Goal: Task Accomplishment & Management: Use online tool/utility

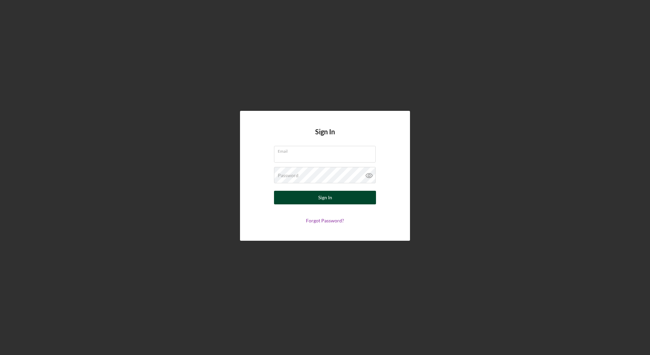
type input "[EMAIL_ADDRESS][DOMAIN_NAME]"
click at [351, 202] on button "Sign In" at bounding box center [325, 198] width 102 height 14
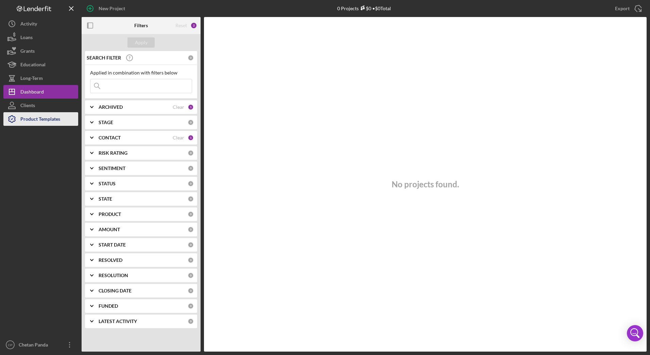
click at [46, 121] on div "Product Templates" at bounding box center [40, 119] width 40 height 15
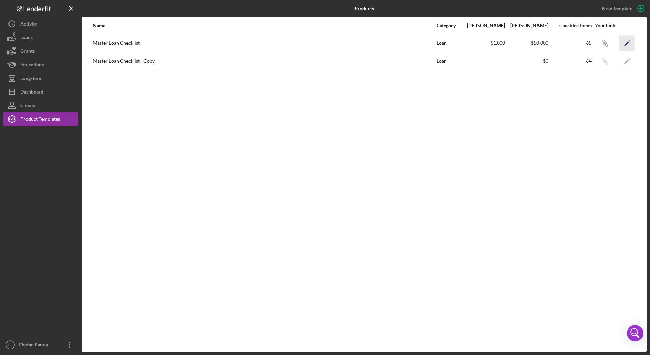
click at [629, 44] on icon "Icon/Edit" at bounding box center [627, 42] width 15 height 15
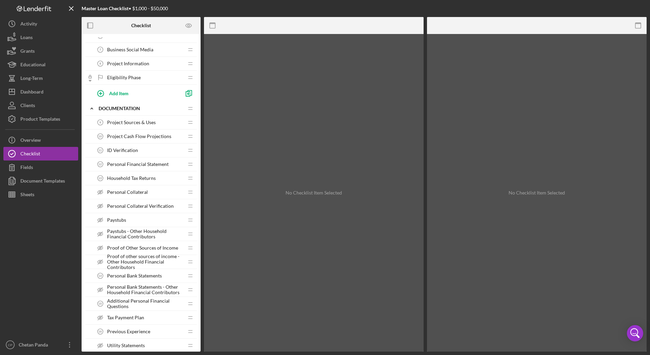
scroll to position [102, 0]
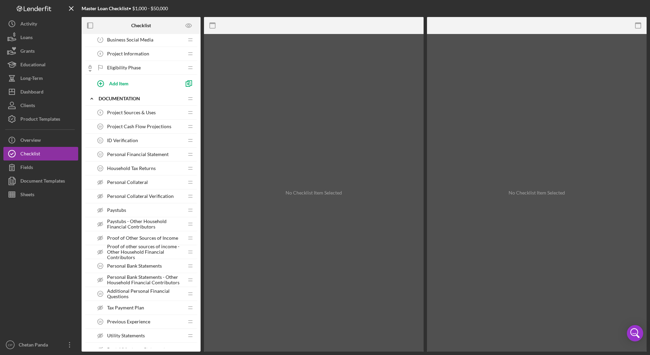
click at [135, 112] on span "Project Sources & Uses" at bounding box center [131, 112] width 49 height 5
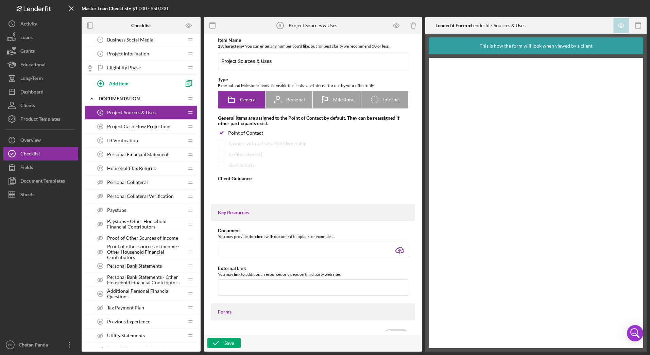
type textarea "<div>Please fill out the Sources and Uses Form, so we can better understand the…"
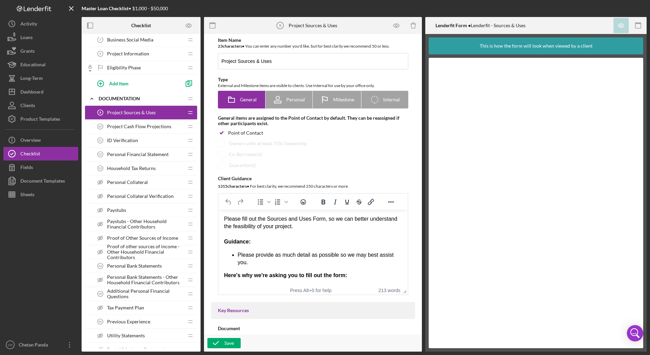
click at [138, 129] on span "Project Cash Flow Projections" at bounding box center [139, 126] width 64 height 5
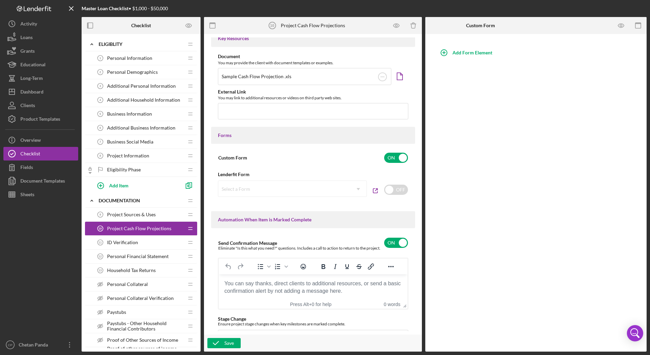
click at [144, 245] on div "ID Verification 11 ID Verification" at bounding box center [139, 243] width 90 height 14
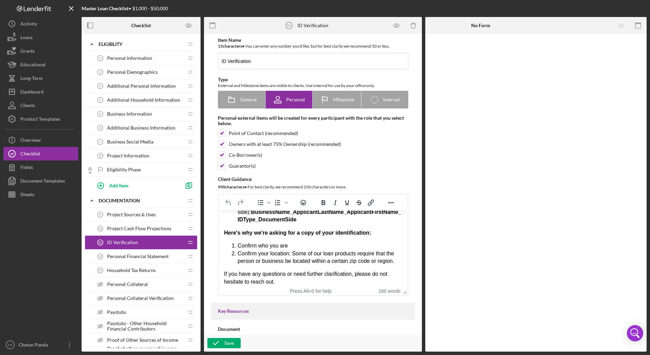
scroll to position [116, 0]
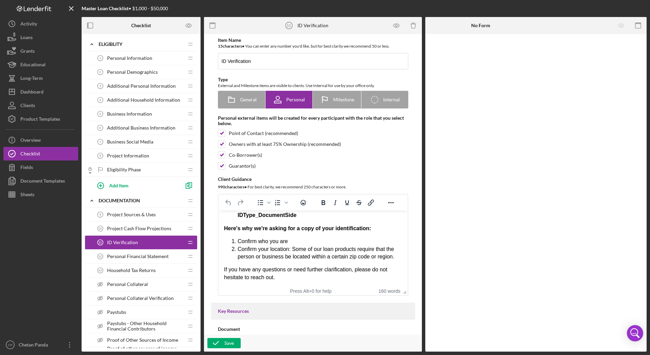
click at [145, 274] on div "Household Tax Returns 13 Household Tax Returns" at bounding box center [139, 271] width 90 height 14
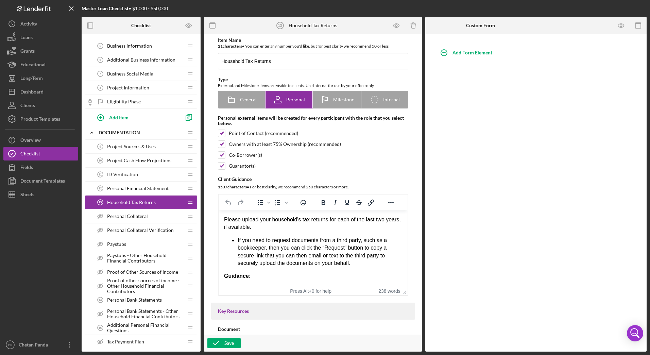
scroll to position [102, 0]
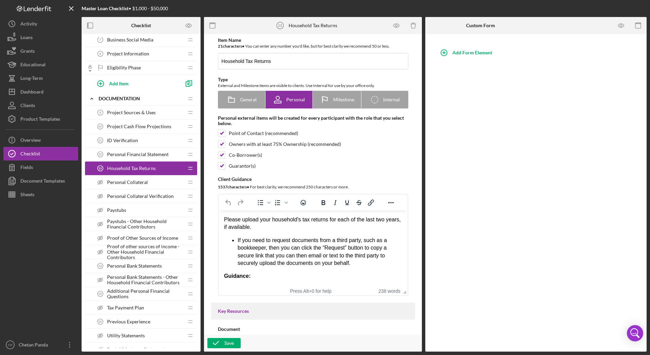
click at [144, 266] on span "Personal Bank Statements" at bounding box center [134, 265] width 55 height 5
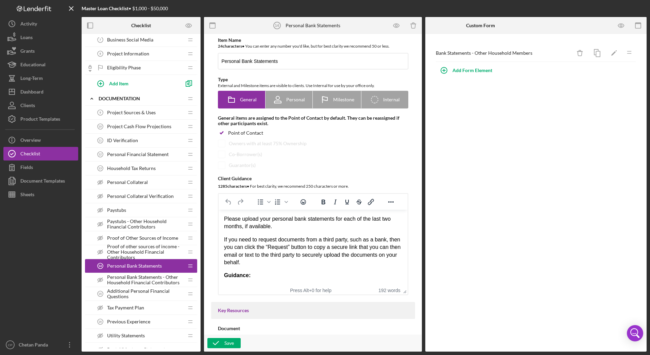
scroll to position [136, 0]
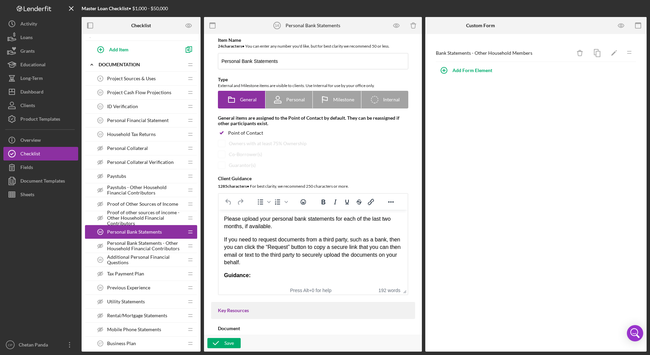
click at [148, 264] on span "Additional Personal Financial Questions" at bounding box center [145, 259] width 77 height 11
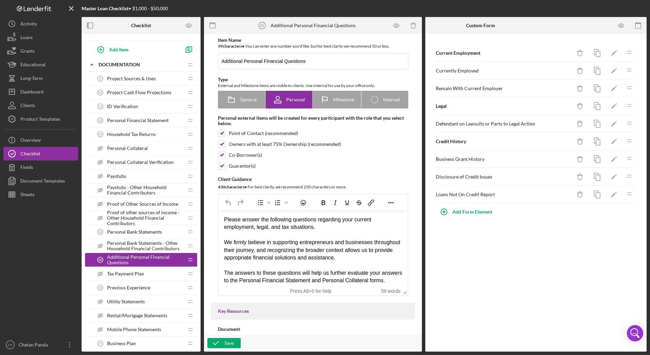
click at [159, 289] on div "Previous Experience 16 Previous Experience" at bounding box center [139, 288] width 90 height 14
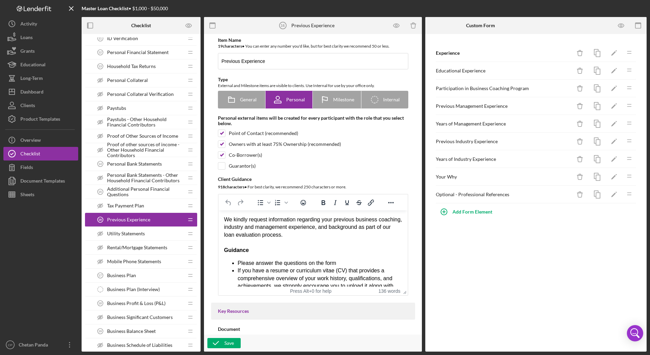
scroll to position [238, 0]
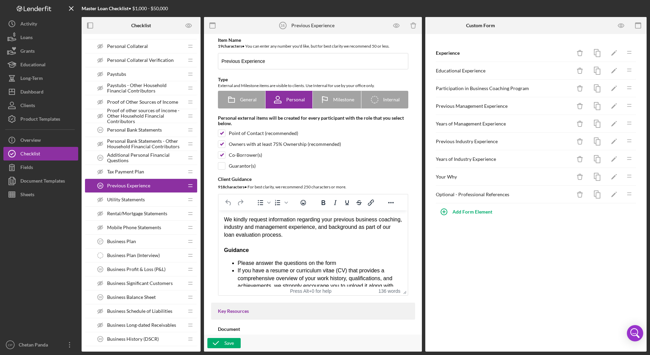
click at [146, 244] on div "Business Plan 17 Business Plan" at bounding box center [139, 242] width 90 height 14
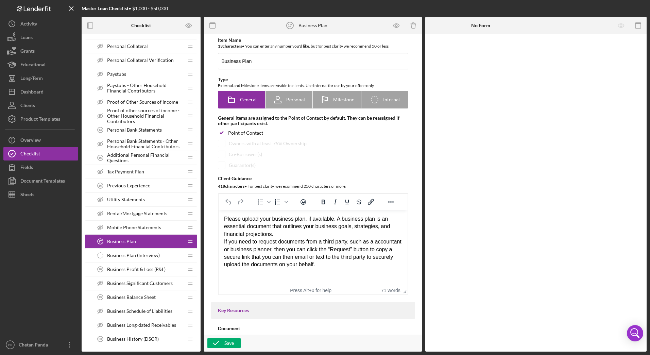
click at [156, 268] on span "Business Profit & Loss (P&L)" at bounding box center [136, 269] width 58 height 5
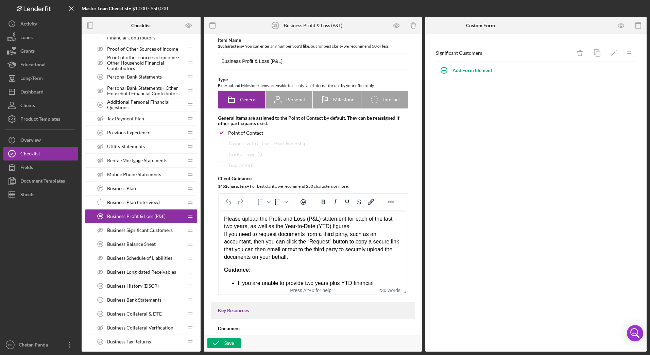
scroll to position [306, 0]
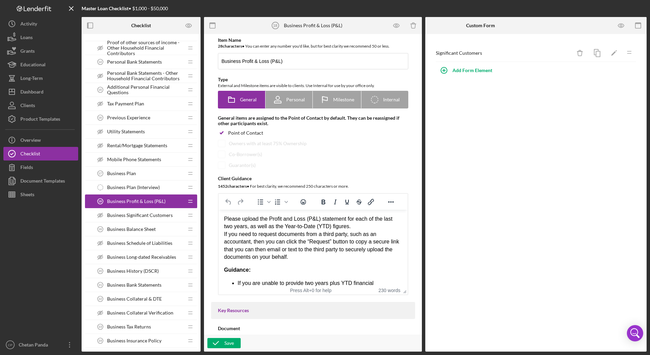
click at [151, 233] on div "Business Balance Sheet 19 Business Balance Sheet" at bounding box center [139, 229] width 90 height 14
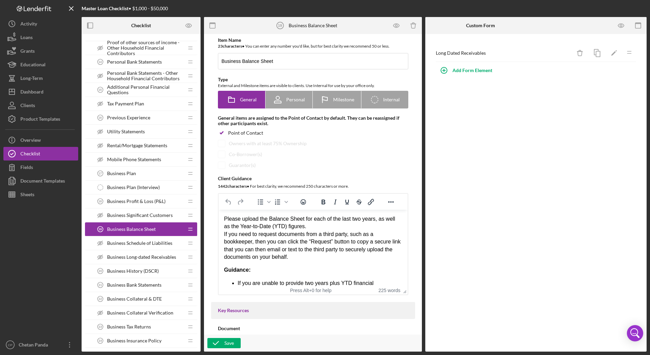
scroll to position [340, 0]
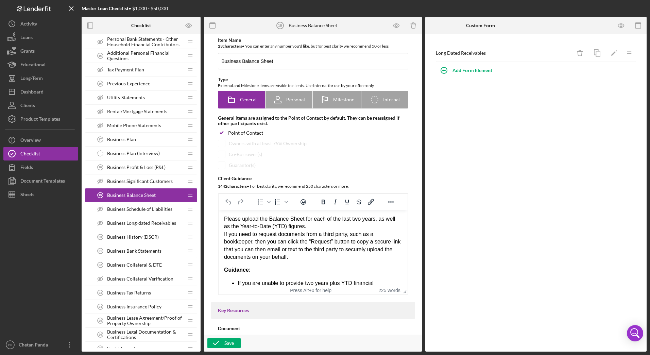
click at [154, 253] on span "Business Bank Statements" at bounding box center [134, 250] width 54 height 5
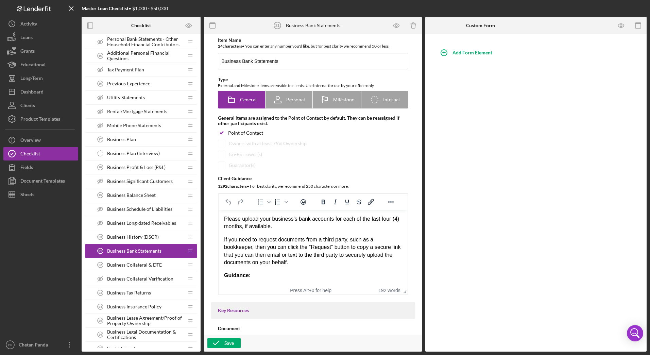
scroll to position [374, 0]
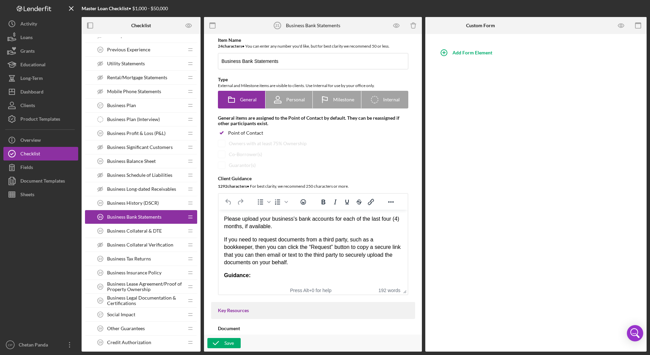
click at [153, 259] on div "Business Tax Returns 23 Business Tax Returns" at bounding box center [139, 259] width 90 height 14
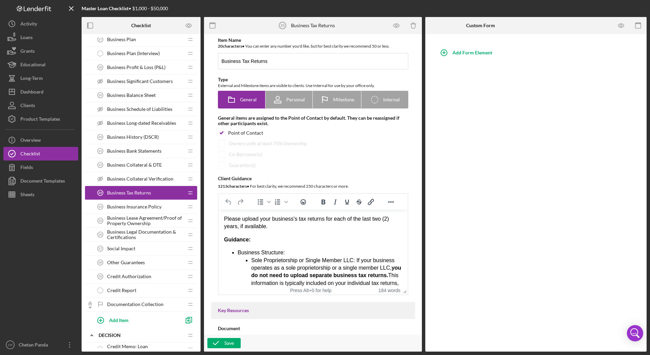
scroll to position [442, 0]
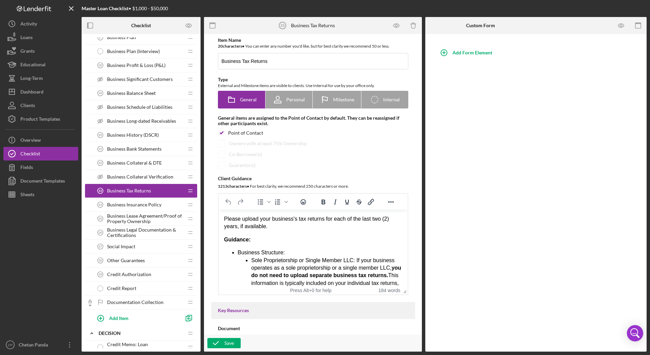
click at [148, 209] on div "Business Insurance Policy 24 Business Insurance Policy" at bounding box center [139, 205] width 90 height 14
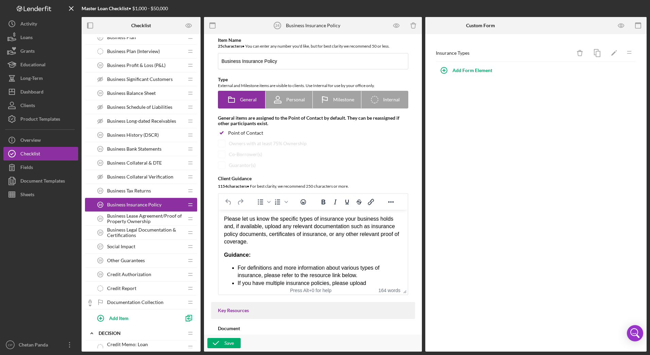
click at [154, 220] on span "Business Lease Agreement/Proof of Property Ownership" at bounding box center [145, 218] width 77 height 11
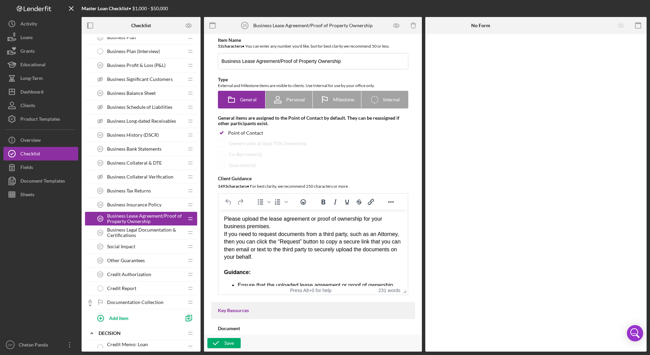
click at [155, 230] on span "Business Legal Documentation & Certifications" at bounding box center [145, 232] width 77 height 11
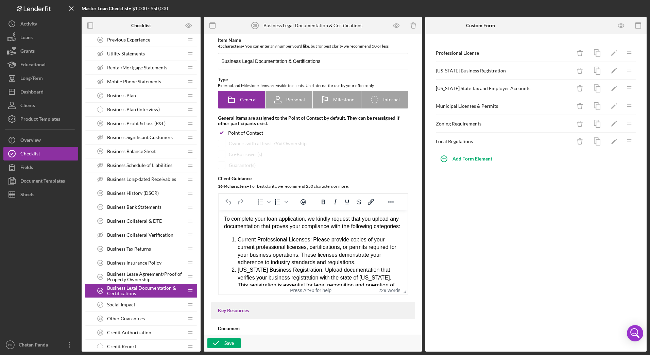
scroll to position [408, 0]
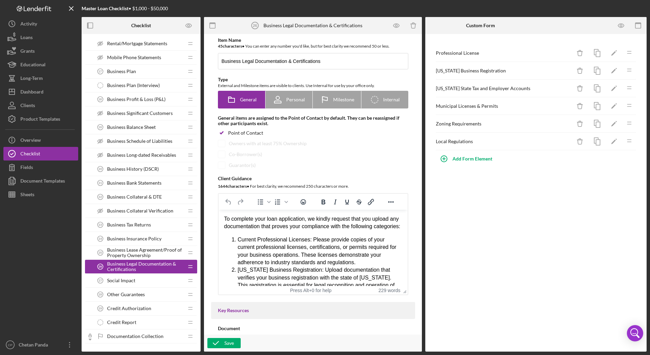
click at [153, 169] on span "Business History (DSCR)" at bounding box center [133, 168] width 52 height 5
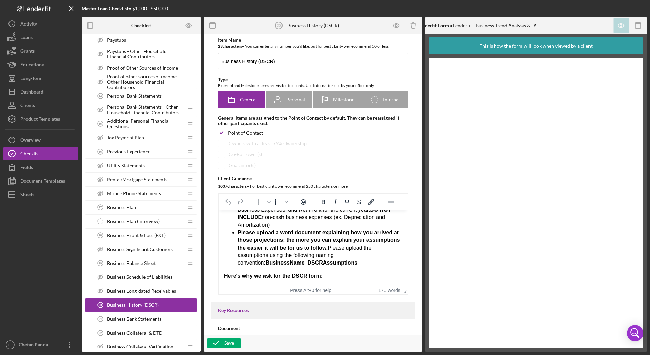
scroll to position [306, 0]
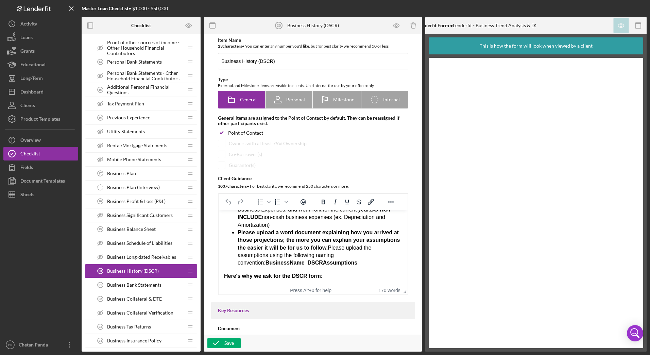
click at [134, 304] on div "Business Collateral & DTE 22 Business Collateral & DTE" at bounding box center [139, 299] width 90 height 14
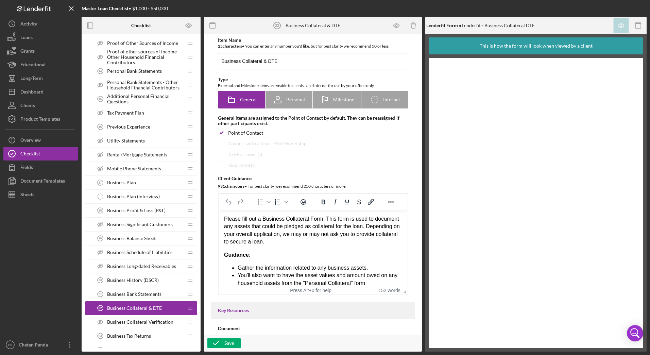
scroll to position [306, 0]
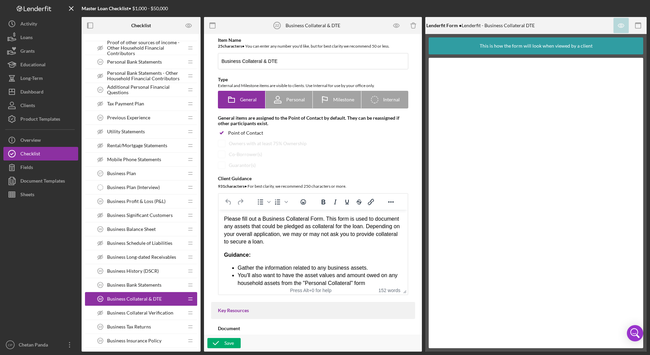
click at [150, 284] on span "Business Bank Statements" at bounding box center [134, 284] width 54 height 5
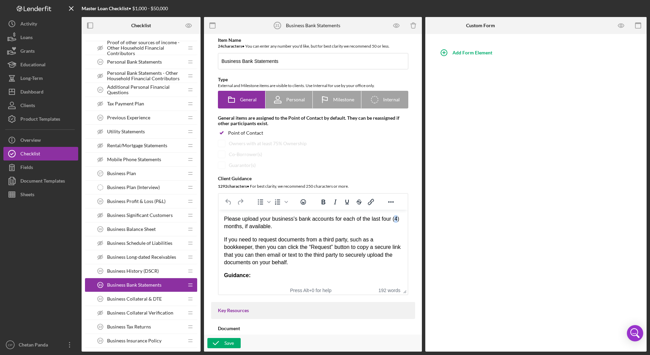
click at [393, 218] on p "Please upload your business's bank accounts for each of the last four (4) month…" at bounding box center [313, 222] width 178 height 15
click at [385, 220] on p "Please upload your business's bank accounts for each of the last four (4) month…" at bounding box center [313, 222] width 178 height 15
click at [213, 341] on icon "button" at bounding box center [215, 343] width 17 height 17
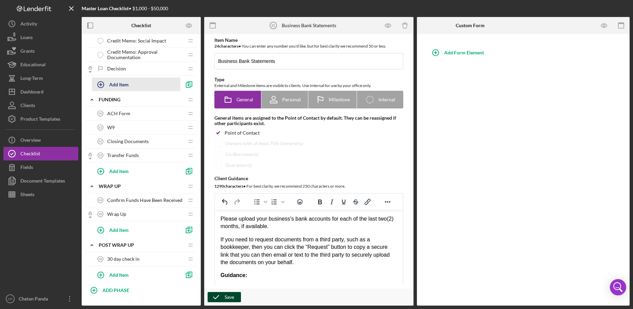
scroll to position [858, 0]
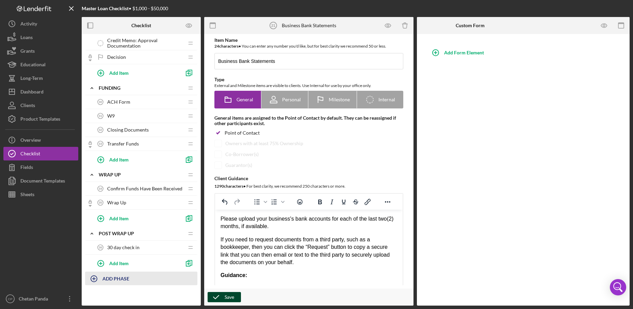
click at [117, 275] on div "ADD PHASE" at bounding box center [115, 278] width 27 height 13
type input "B"
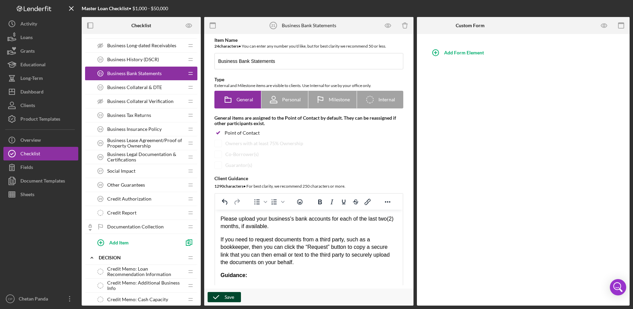
scroll to position [484, 0]
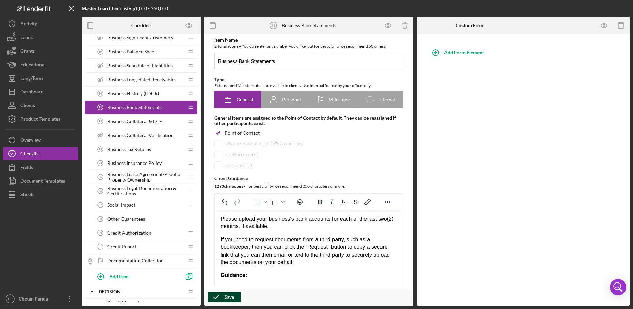
type input "Project Information"
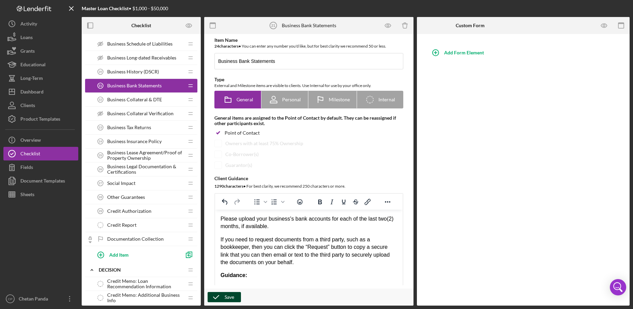
scroll to position [518, 0]
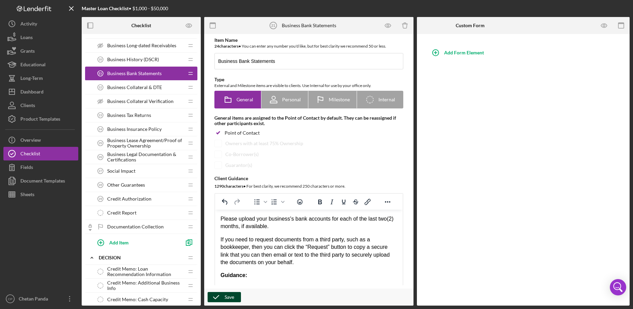
click at [156, 172] on div "Social Impact 27 Social Impact" at bounding box center [139, 171] width 90 height 14
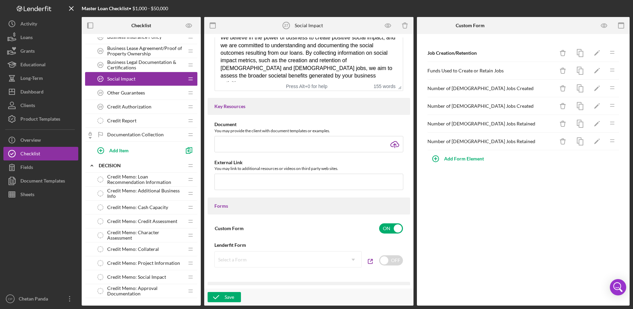
scroll to position [620, 0]
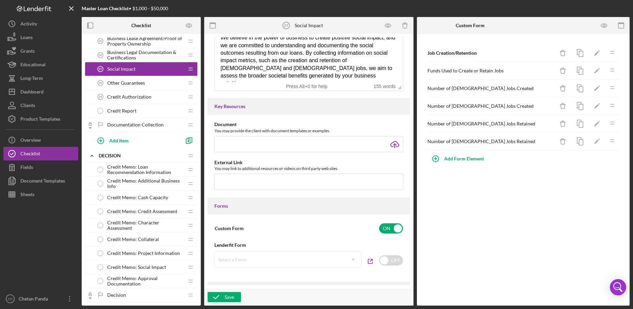
click at [139, 84] on span "Other Guarantees" at bounding box center [126, 82] width 38 height 5
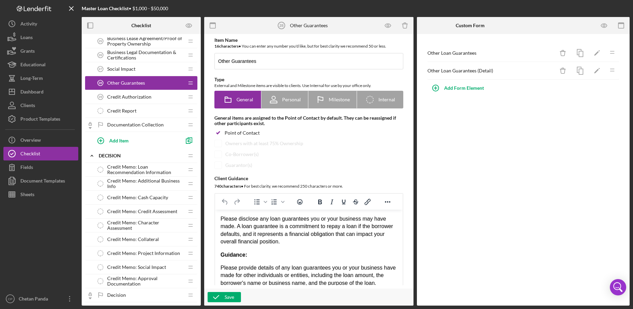
click at [152, 98] on div "Credit Authorization 29 Credit Authorization" at bounding box center [139, 97] width 90 height 14
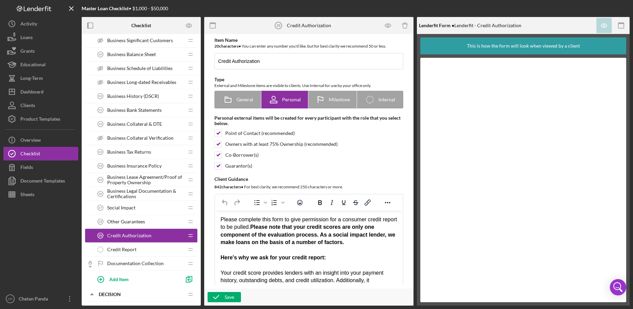
scroll to position [484, 0]
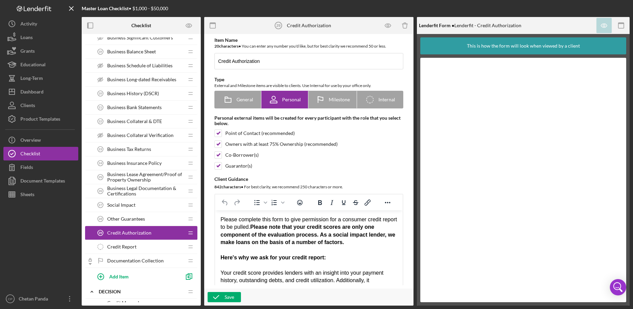
click at [144, 218] on span "Other Guarantees" at bounding box center [126, 218] width 38 height 5
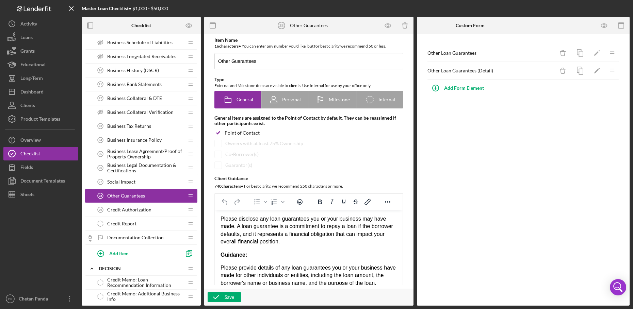
scroll to position [518, 0]
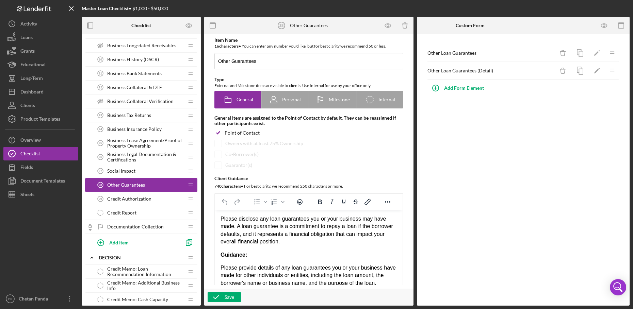
click at [124, 169] on span "Social Impact" at bounding box center [121, 170] width 28 height 5
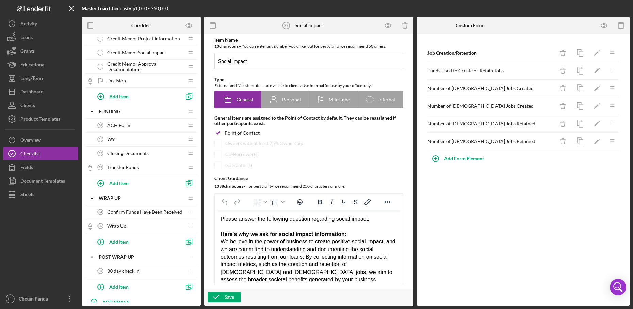
scroll to position [858, 0]
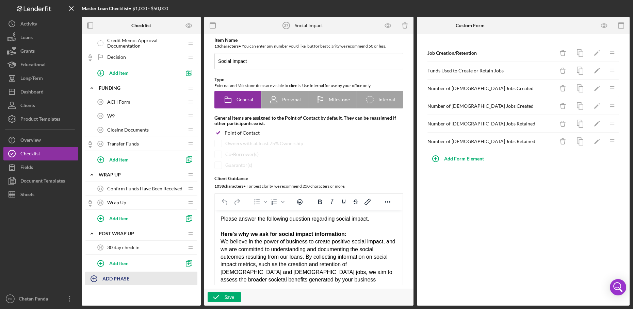
click at [118, 279] on b "ADD PHASE" at bounding box center [115, 279] width 27 height 6
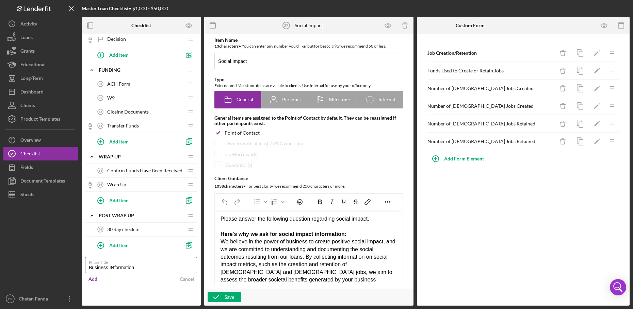
scroll to position [876, 0]
type input "Business Information"
click at [124, 268] on input "Business Information" at bounding box center [141, 264] width 112 height 16
click at [96, 281] on div "Add" at bounding box center [92, 278] width 9 height 10
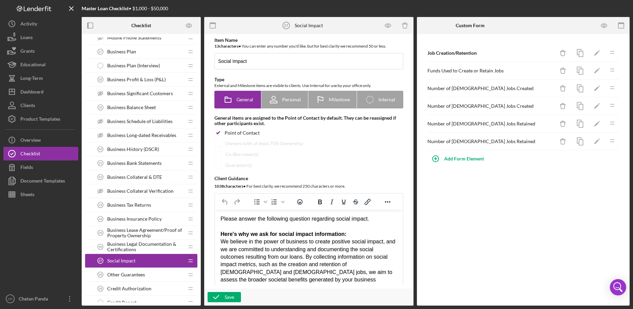
scroll to position [412, 0]
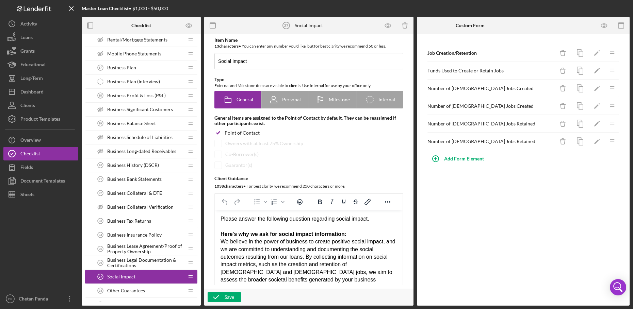
click at [190, 68] on icon "Icon/Drag" at bounding box center [191, 68] width 14 height 14
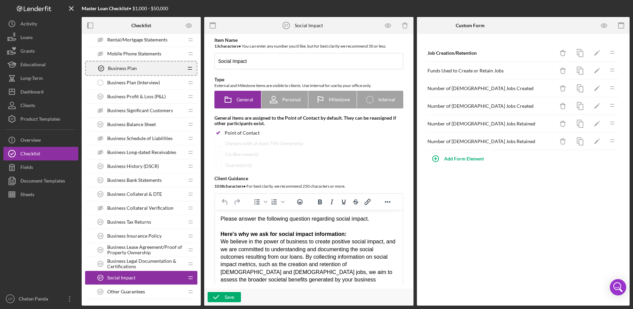
click at [190, 68] on icon "Icon/Drag" at bounding box center [190, 69] width 14 height 14
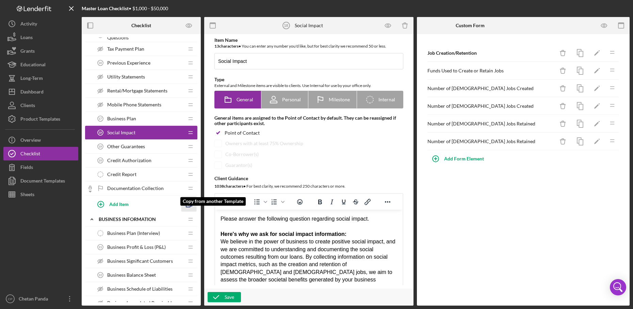
scroll to position [0, 0]
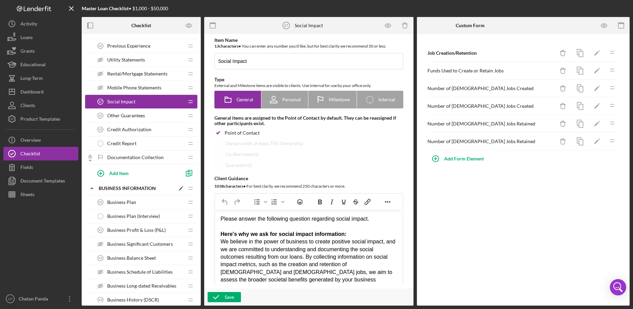
click at [89, 189] on icon "Icon/Expander" at bounding box center [92, 189] width 14 height 14
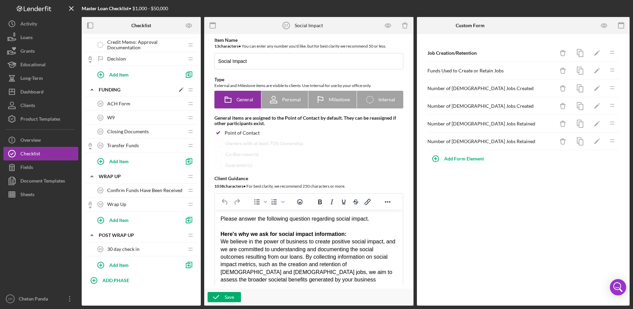
scroll to position [662, 0]
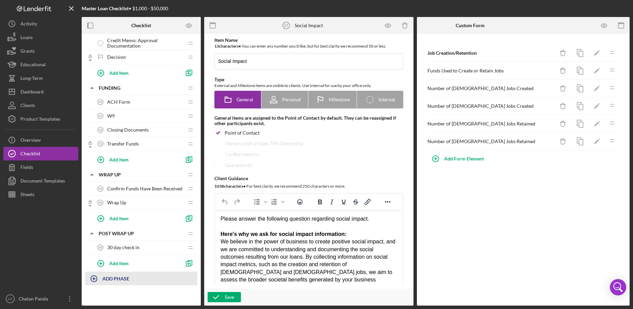
click at [127, 278] on b "ADD PHASE" at bounding box center [115, 279] width 27 height 6
type input "Personal Information"
click at [96, 299] on div "Add" at bounding box center [92, 297] width 9 height 10
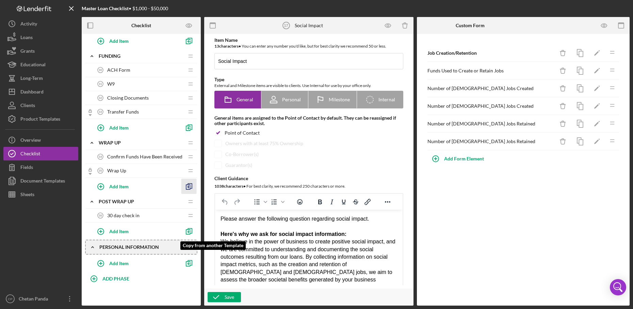
scroll to position [694, 0]
drag, startPoint x: 190, startPoint y: 230, endPoint x: 200, endPoint y: 249, distance: 20.7
click at [200, 249] on div "Icon/Expander Eligiblity Icon/Edit Icon/Drag Personal Information 1 Personal In…" at bounding box center [141, 169] width 119 height 265
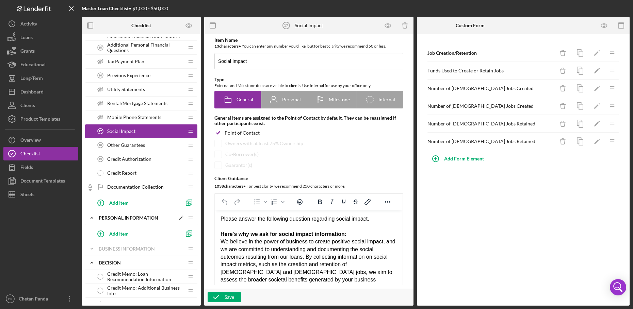
scroll to position [334, 0]
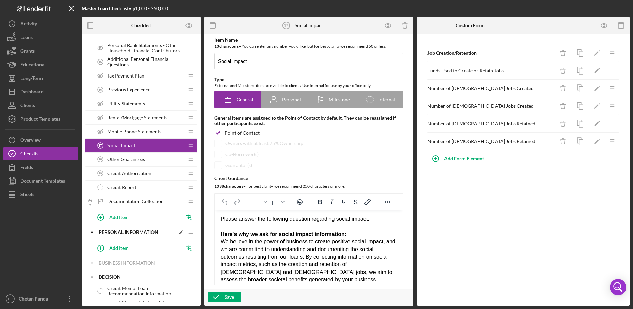
click at [181, 232] on polygon at bounding box center [181, 233] width 4 height 4
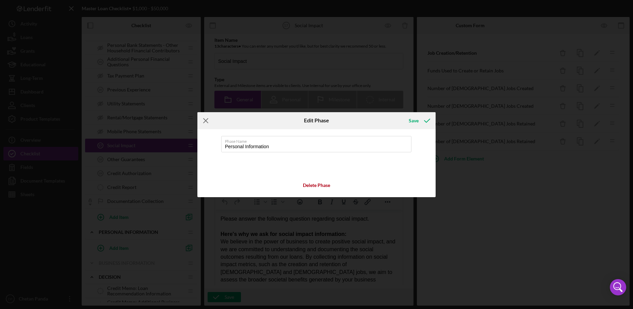
click at [208, 123] on line at bounding box center [205, 120] width 4 height 4
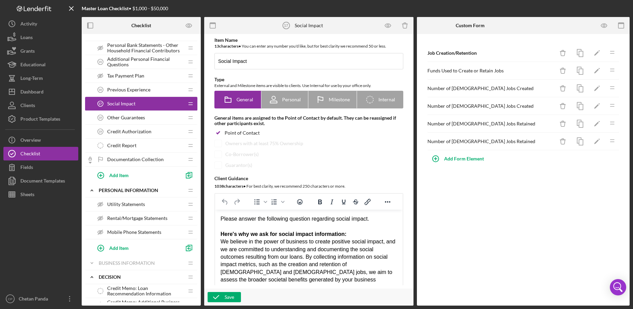
click at [139, 84] on div "Previous Experience 16 Previous Experience" at bounding box center [139, 90] width 90 height 14
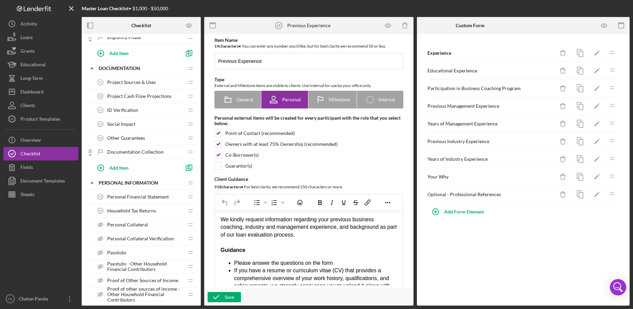
scroll to position [99, 0]
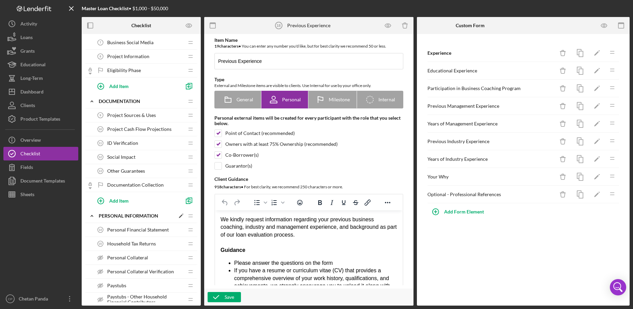
click at [94, 215] on icon "Icon/Expander" at bounding box center [92, 216] width 14 height 14
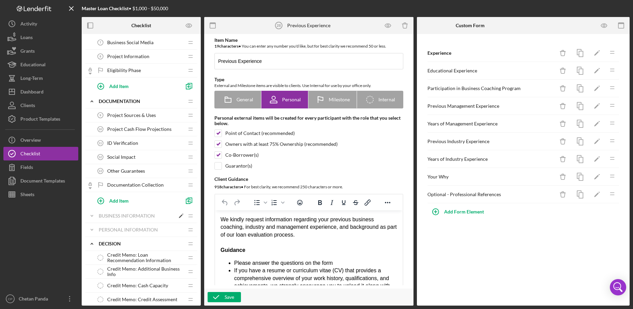
click at [91, 215] on icon "Icon/Expander" at bounding box center [92, 216] width 14 height 14
click at [92, 216] on icon "Icon/Expander" at bounding box center [92, 216] width 14 height 14
click at [93, 100] on icon "Icon/Expander" at bounding box center [92, 102] width 14 height 14
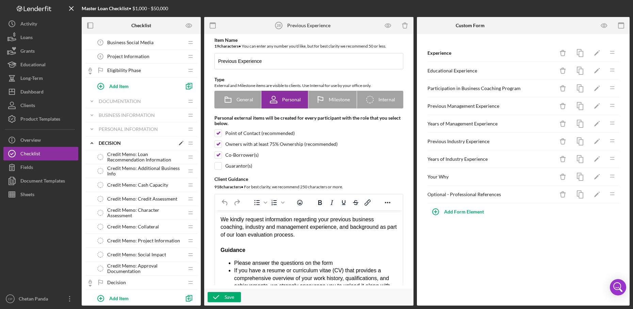
click at [90, 144] on icon "Icon/Expander" at bounding box center [92, 143] width 14 height 14
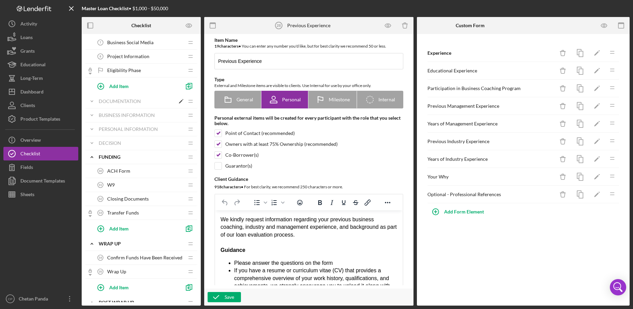
click at [90, 103] on icon "Icon/Expander" at bounding box center [92, 102] width 14 height 14
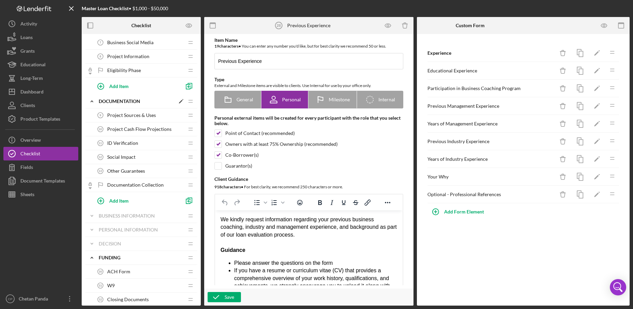
click at [182, 99] on icon "Icon/Edit" at bounding box center [181, 101] width 12 height 12
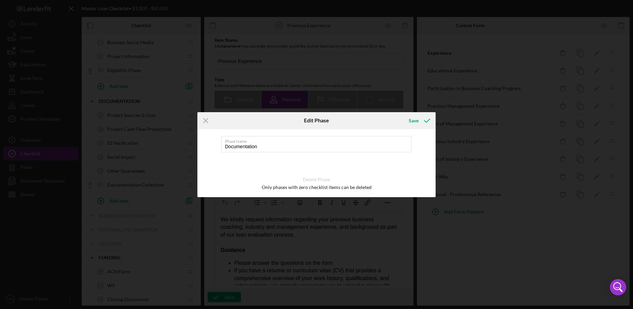
click at [283, 153] on div "Phase Name Documentation Delete Phase Only phases with zero checklist items can…" at bounding box center [316, 163] width 238 height 68
drag, startPoint x: 284, startPoint y: 149, endPoint x: 194, endPoint y: 154, distance: 89.9
click at [197, 153] on div "Phase Name Documentation Delete Phase Only phases with zero checklist items can…" at bounding box center [316, 163] width 238 height 68
type input "Project Information"
click button "Save" at bounding box center [419, 121] width 34 height 14
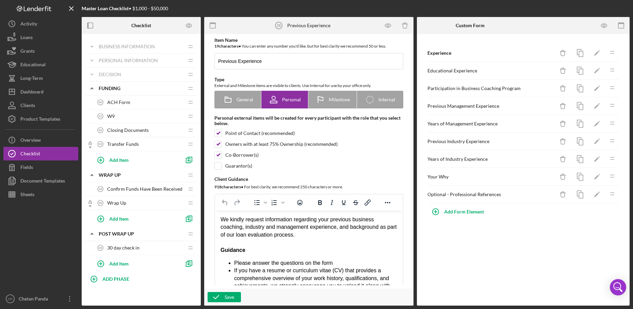
scroll to position [269, 0]
click at [115, 279] on b "ADD PHASE" at bounding box center [115, 279] width 27 height 6
type input "Other Information"
click at [95, 296] on div "Add" at bounding box center [92, 297] width 9 height 10
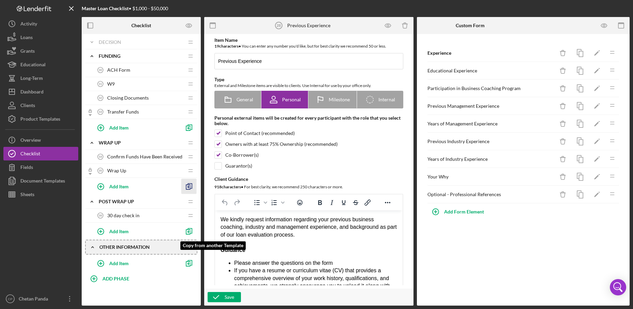
scroll to position [301, 0]
drag, startPoint x: 192, startPoint y: 229, endPoint x: 201, endPoint y: 243, distance: 16.5
click at [201, 243] on div "Checklist Icon/Expander Eligiblity Icon/Edit Icon/Drag Personal Information 1 P…" at bounding box center [356, 161] width 548 height 289
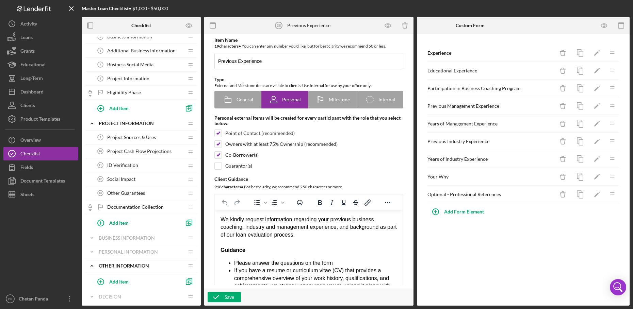
scroll to position [89, 0]
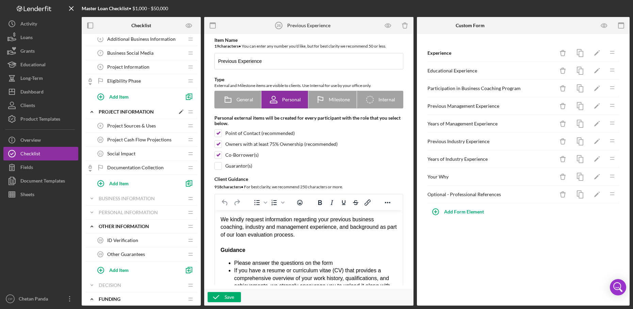
click at [91, 112] on polyline at bounding box center [92, 111] width 2 height 1
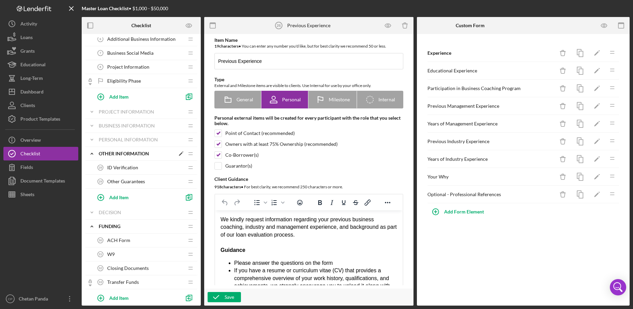
click at [92, 154] on icon "Icon/Expander" at bounding box center [92, 154] width 14 height 14
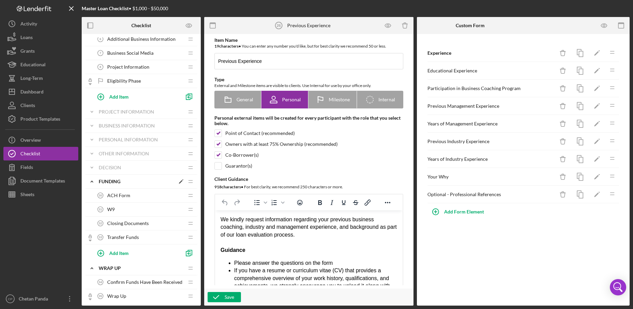
click at [93, 180] on icon "Icon/Expander" at bounding box center [92, 182] width 14 height 14
